Goal: Information Seeking & Learning: Check status

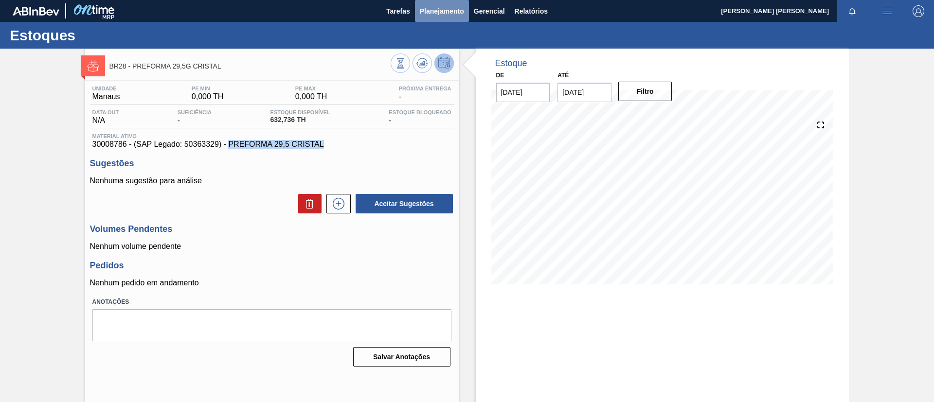
click at [443, 12] on span "Planejamento" at bounding box center [442, 11] width 44 height 12
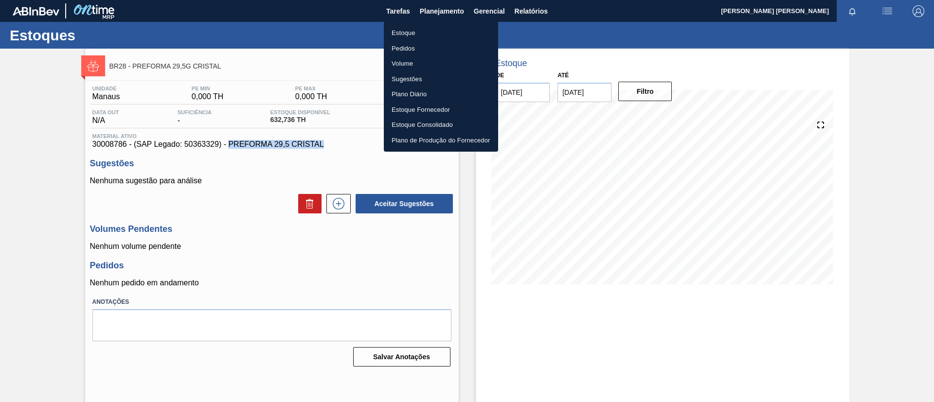
click at [420, 33] on li "Estoque" at bounding box center [441, 33] width 114 height 16
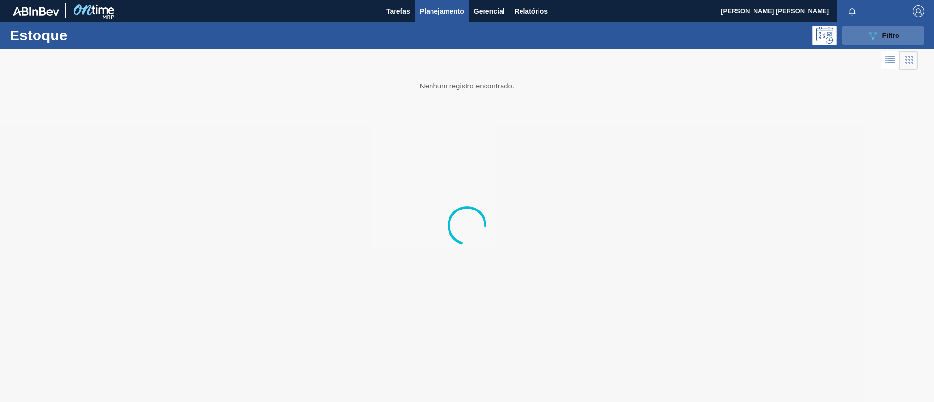
click at [891, 38] on span "Filtro" at bounding box center [891, 36] width 17 height 8
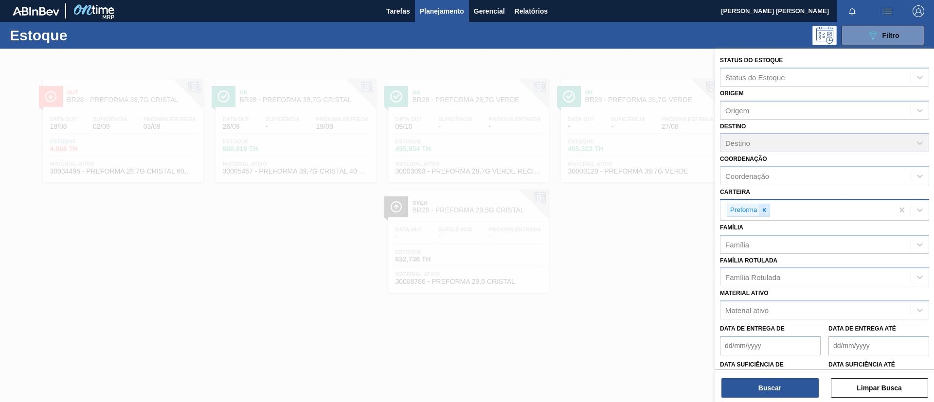
click at [764, 209] on icon at bounding box center [764, 210] width 7 height 7
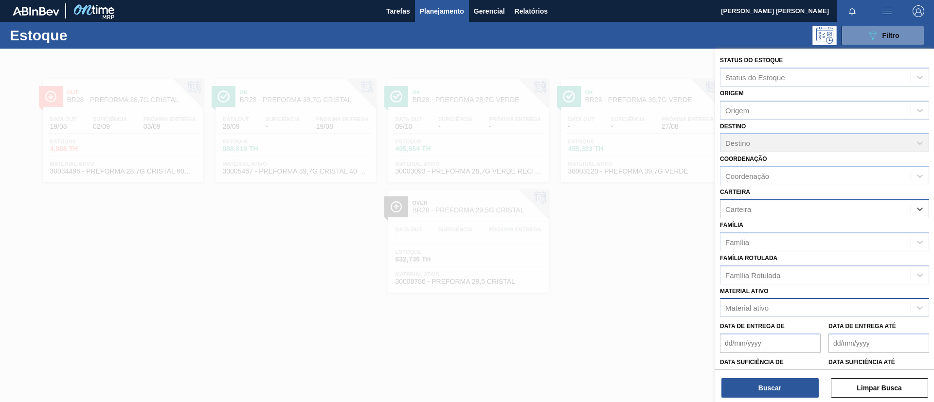
click at [763, 305] on div "Material ativo" at bounding box center [747, 308] width 43 height 8
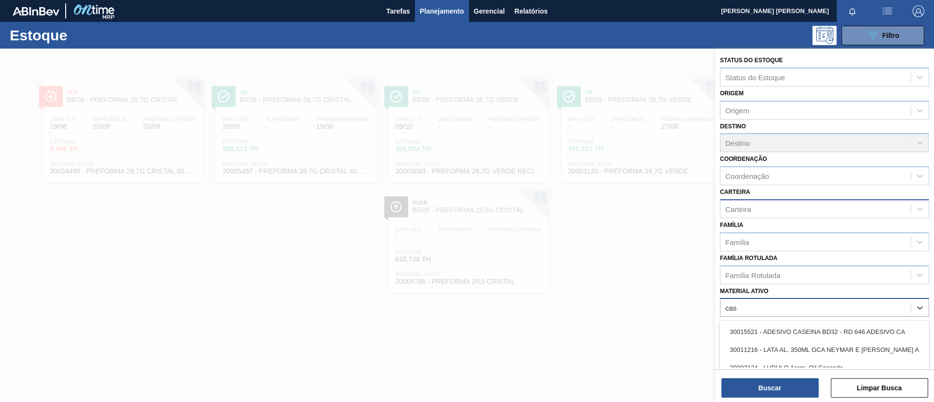
type ativo "casc"
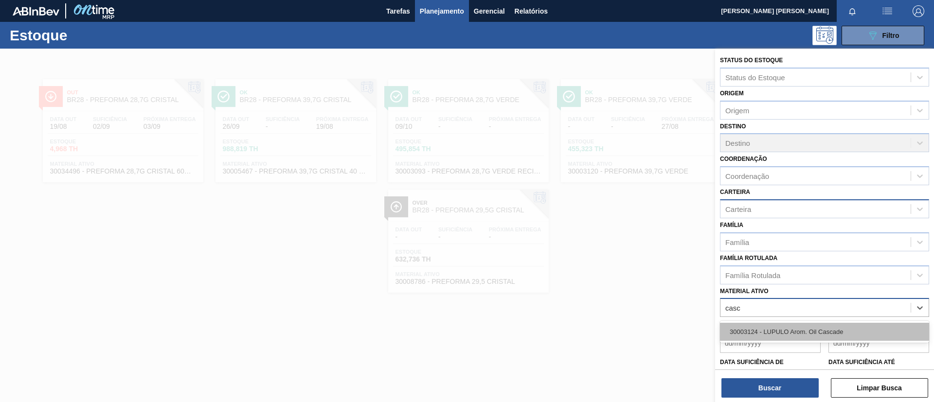
click at [766, 329] on div "30003124 - LUPULO Arom. Oil Cascade" at bounding box center [824, 332] width 209 height 18
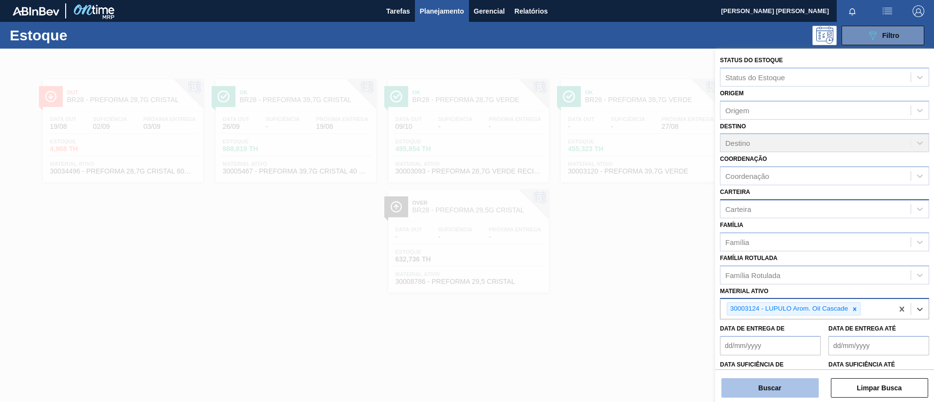
click at [766, 395] on button "Buscar" at bounding box center [770, 388] width 97 height 19
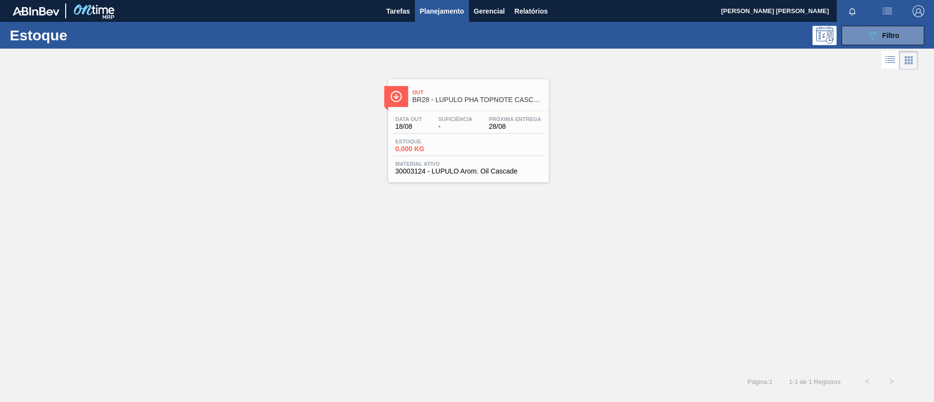
click at [442, 156] on div "Estoque 0,000 KG" at bounding box center [468, 148] width 151 height 18
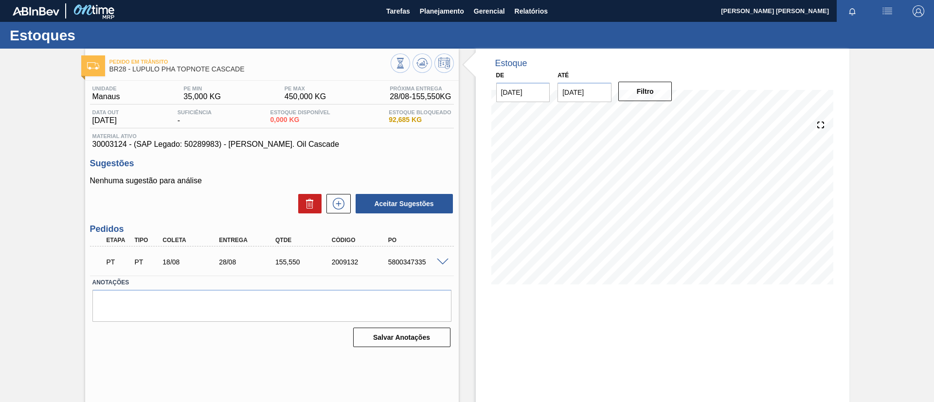
click at [446, 266] on div "PT PT 18/08 28/08 155,[PHONE_NUMBER] 5800347335" at bounding box center [272, 261] width 364 height 24
click at [443, 262] on span at bounding box center [443, 262] width 12 height 7
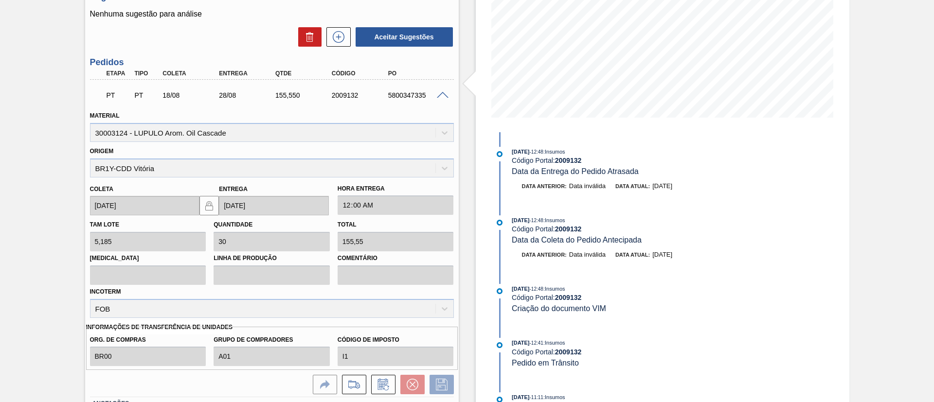
scroll to position [219, 0]
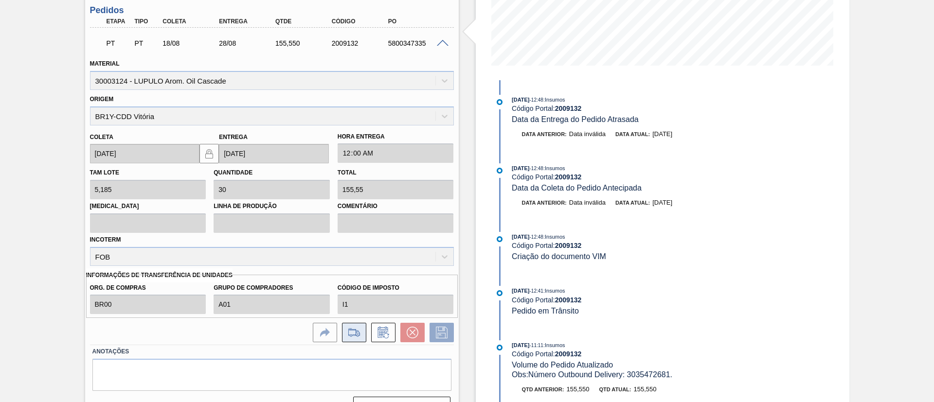
click at [361, 333] on icon at bounding box center [355, 333] width 16 height 12
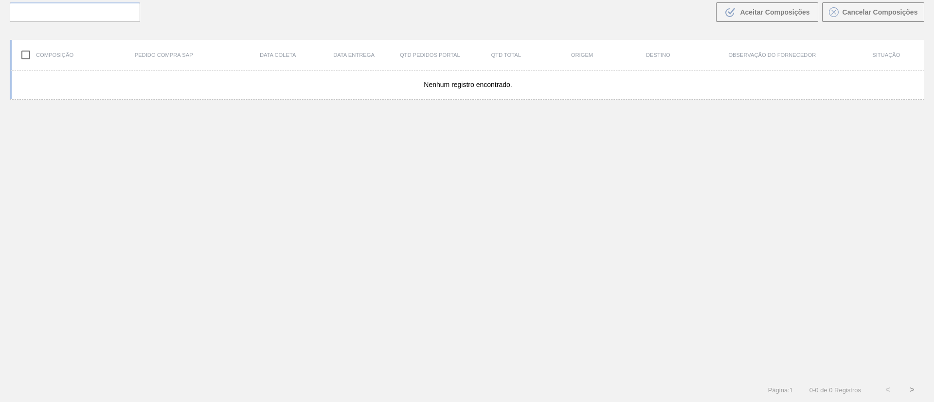
scroll to position [70, 0]
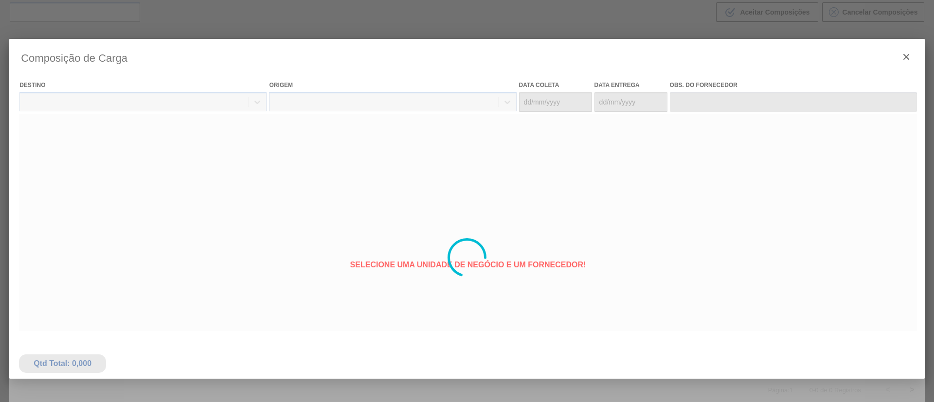
type coleta "[DATE]"
type entrega "[DATE]"
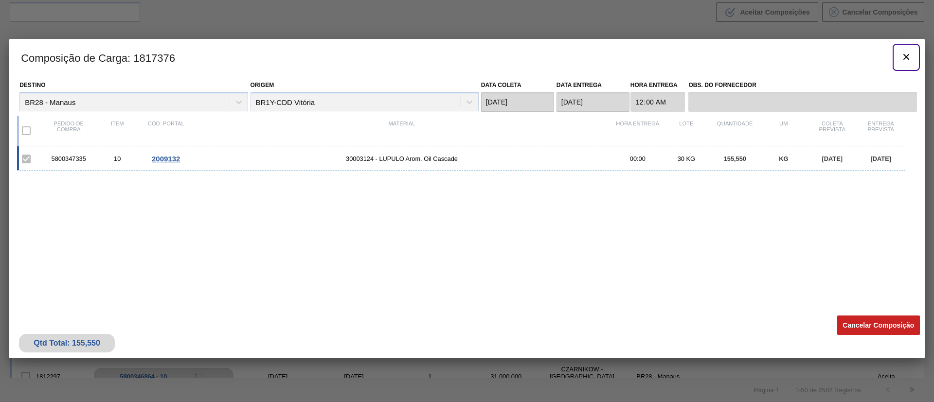
click at [913, 54] on button "botão de ícone" at bounding box center [906, 57] width 23 height 23
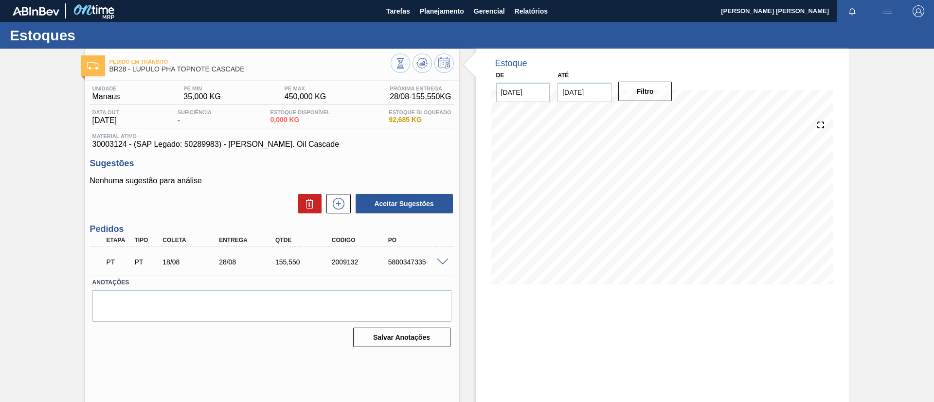
click at [404, 261] on div "5800347335" at bounding box center [417, 262] width 63 height 8
copy div "5800347335"
click at [458, 11] on span "Planejamento" at bounding box center [442, 11] width 44 height 12
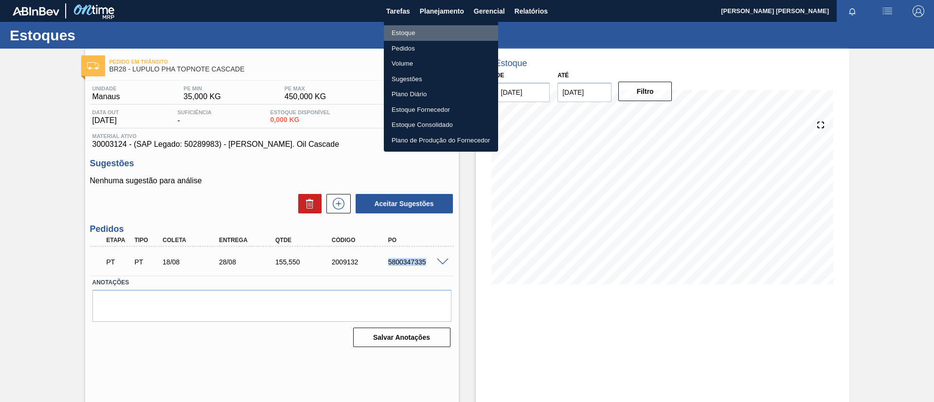
click at [452, 31] on li "Estoque" at bounding box center [441, 33] width 114 height 16
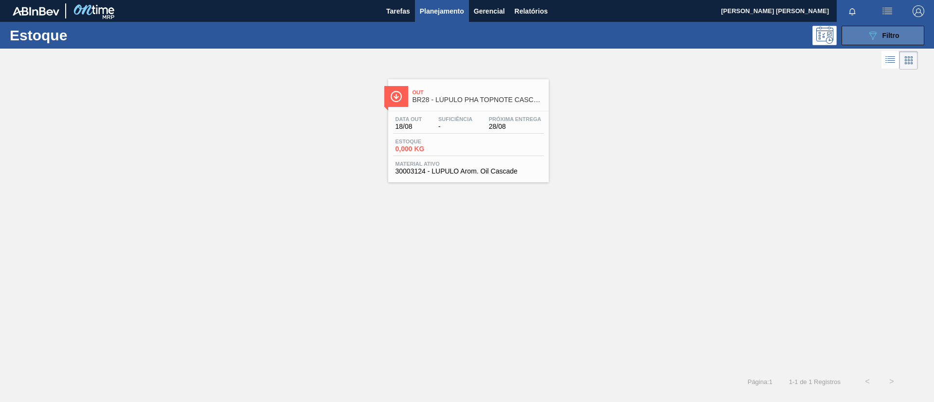
click at [886, 30] on div "089F7B8B-B2A5-4AFE-B5C0-19BA573D28AC Filtro" at bounding box center [883, 36] width 33 height 12
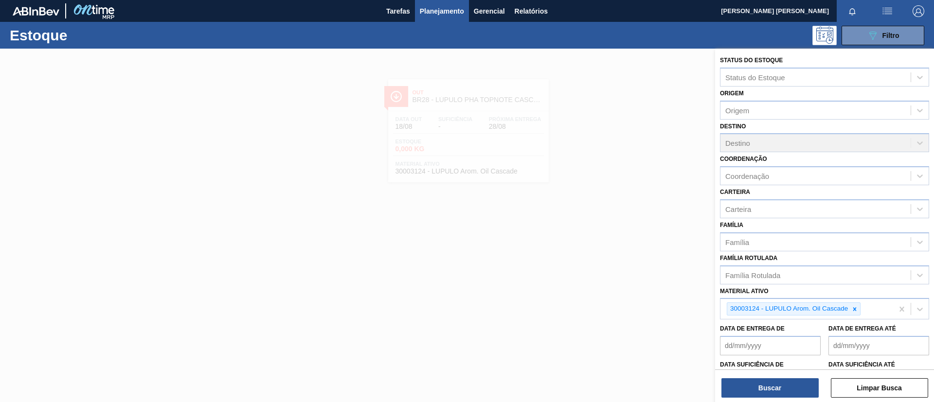
scroll to position [49, 0]
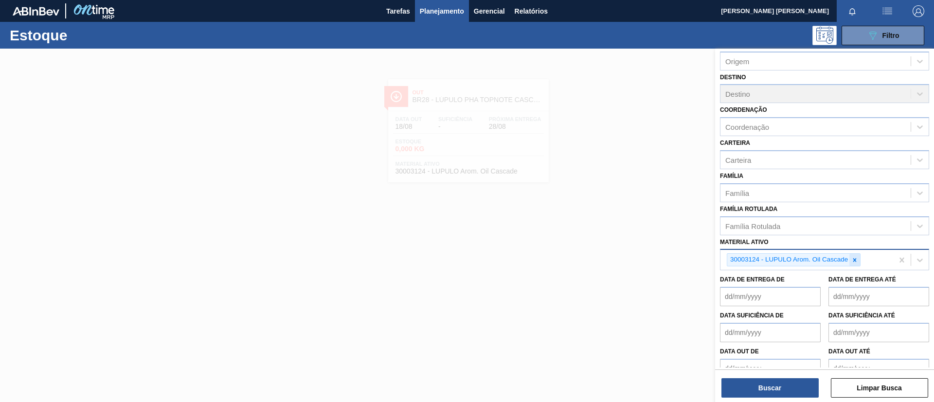
click at [856, 258] on icon at bounding box center [855, 260] width 7 height 7
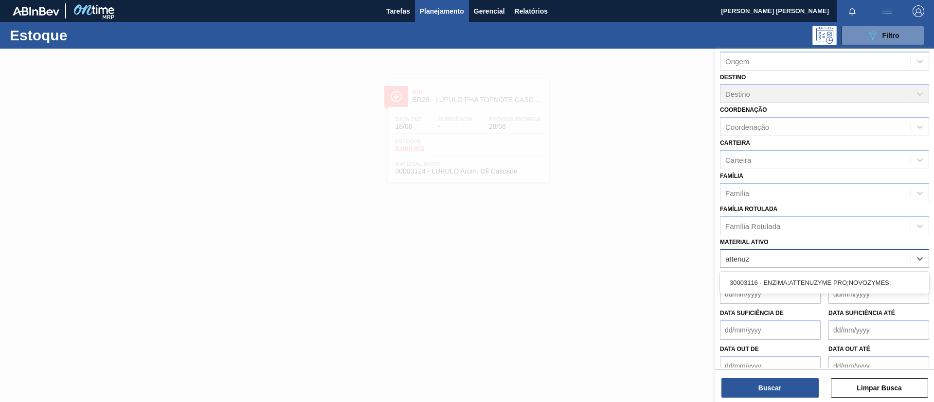
type ativo "attenuzy"
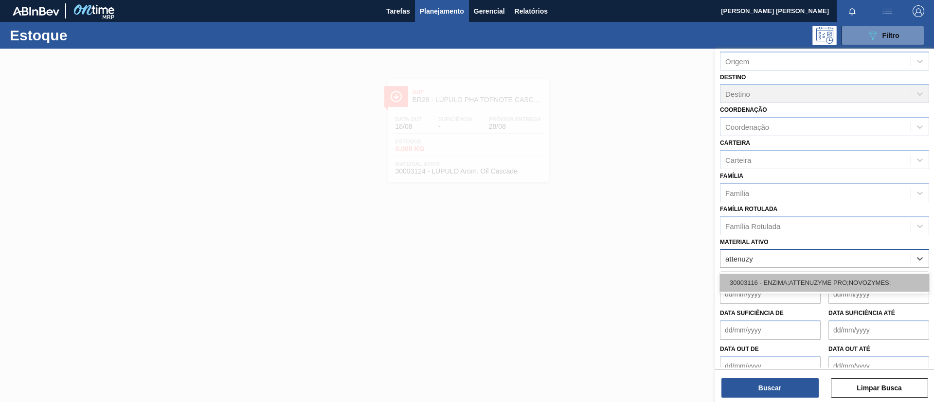
click at [853, 280] on div "30003116 - ENZIMA;ATTENUZYME PRO;NOVOZYMES;" at bounding box center [824, 283] width 209 height 18
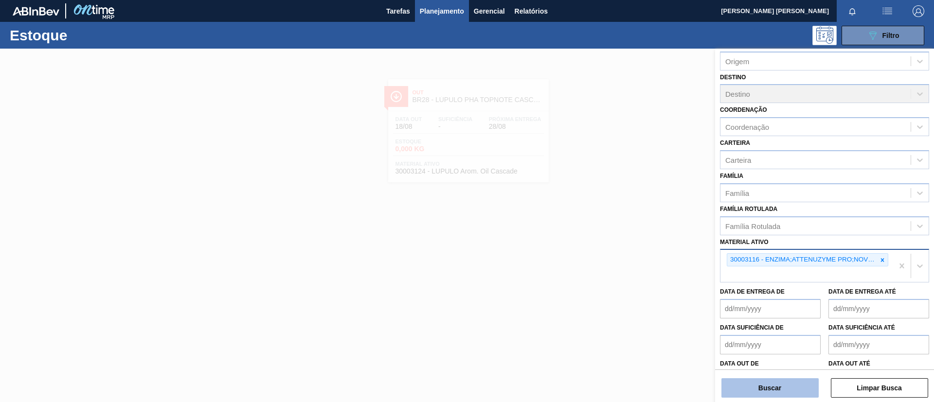
click at [780, 384] on button "Buscar" at bounding box center [770, 388] width 97 height 19
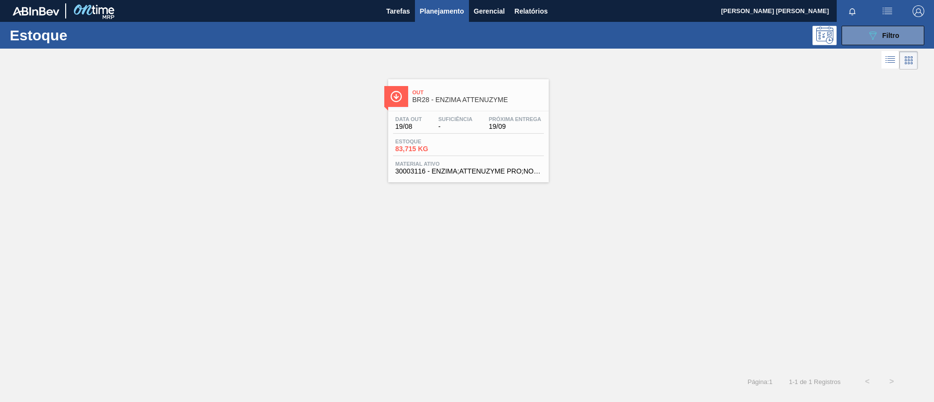
click at [463, 145] on div "Estoque 83,715 KG" at bounding box center [429, 146] width 73 height 14
